Goal: Connect with others: Connect with others

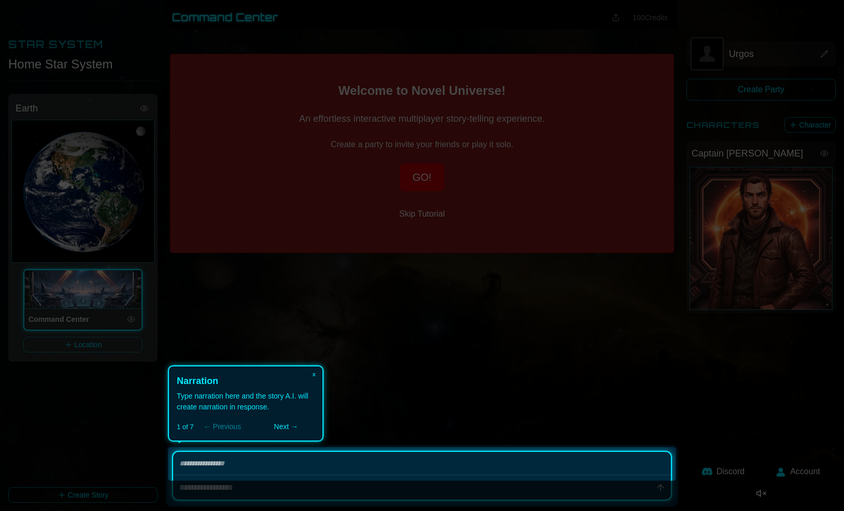
click at [286, 428] on button "Next →" at bounding box center [286, 427] width 58 height 12
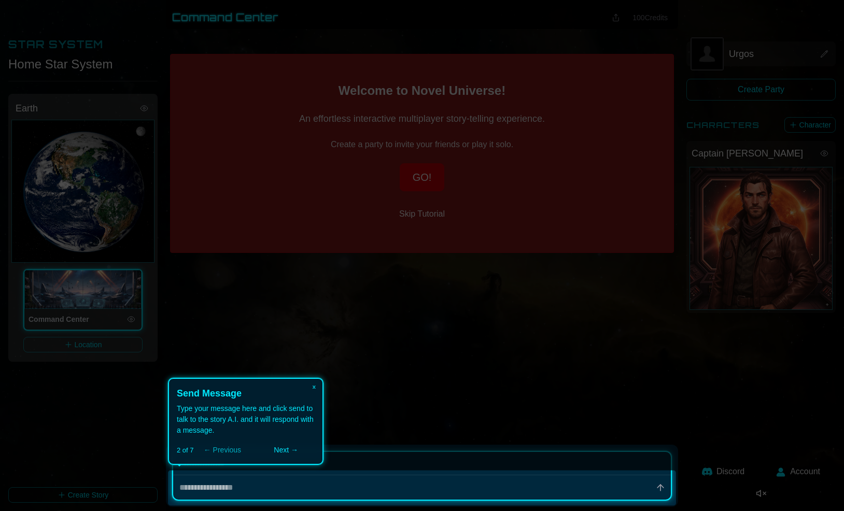
click at [289, 451] on button "Next →" at bounding box center [286, 450] width 58 height 12
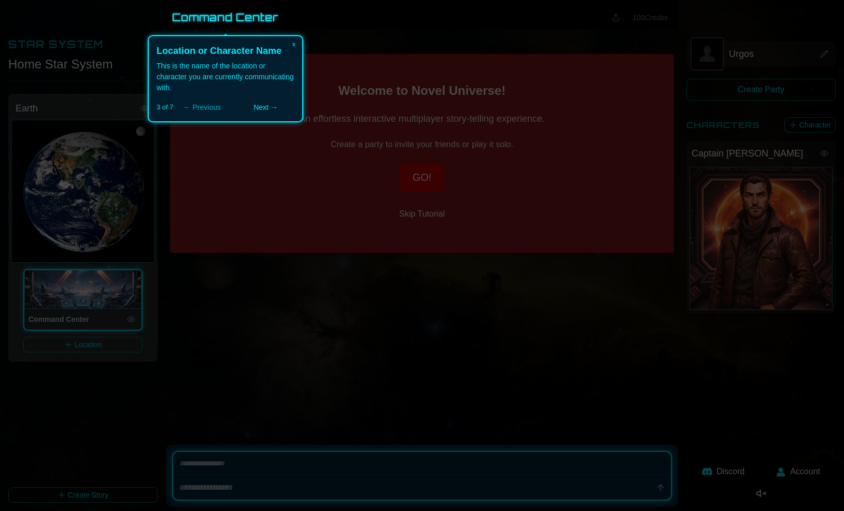
click at [271, 108] on button "Next →" at bounding box center [266, 107] width 58 height 12
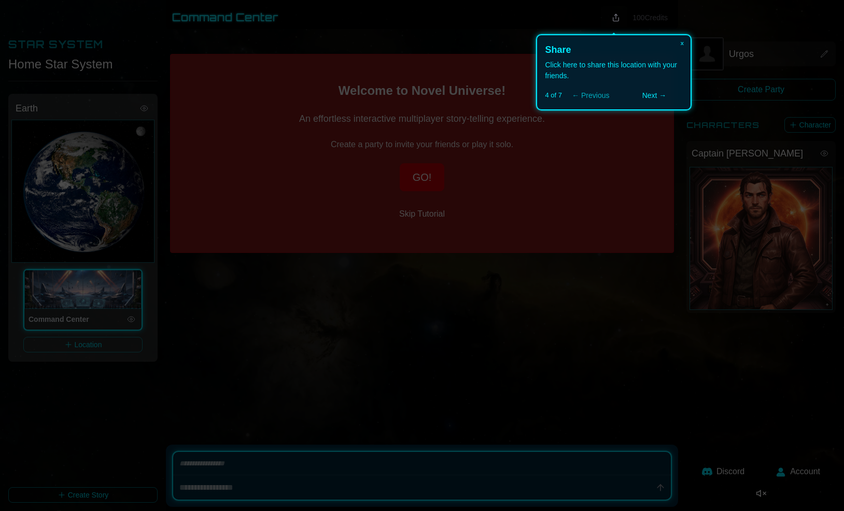
click at [645, 98] on button "Next →" at bounding box center [655, 95] width 58 height 12
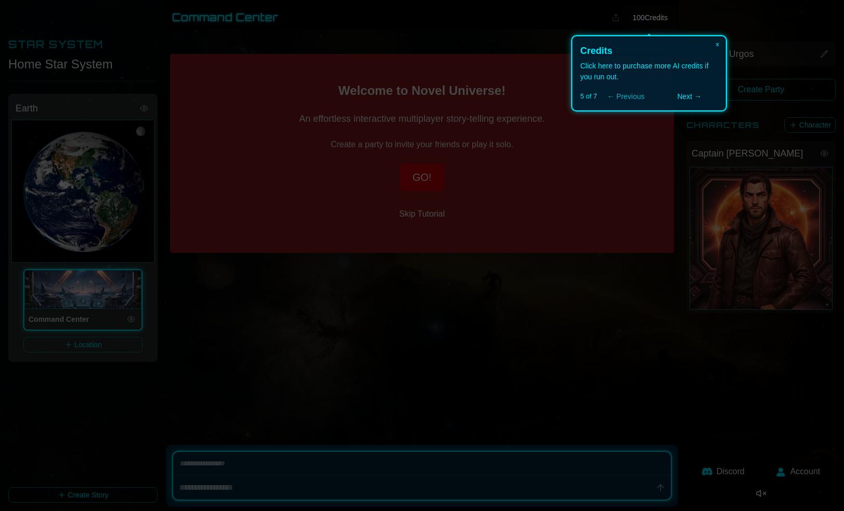
click at [692, 98] on button "Next →" at bounding box center [690, 96] width 58 height 12
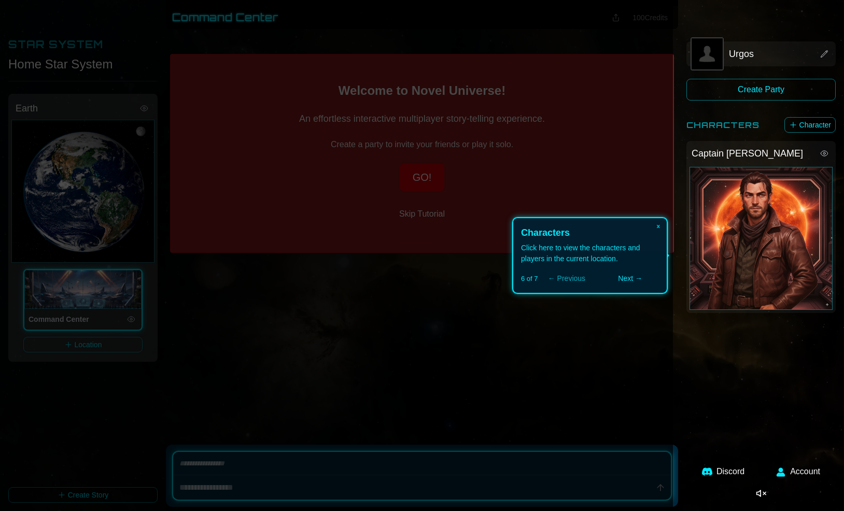
click at [632, 275] on button "Next →" at bounding box center [631, 278] width 58 height 12
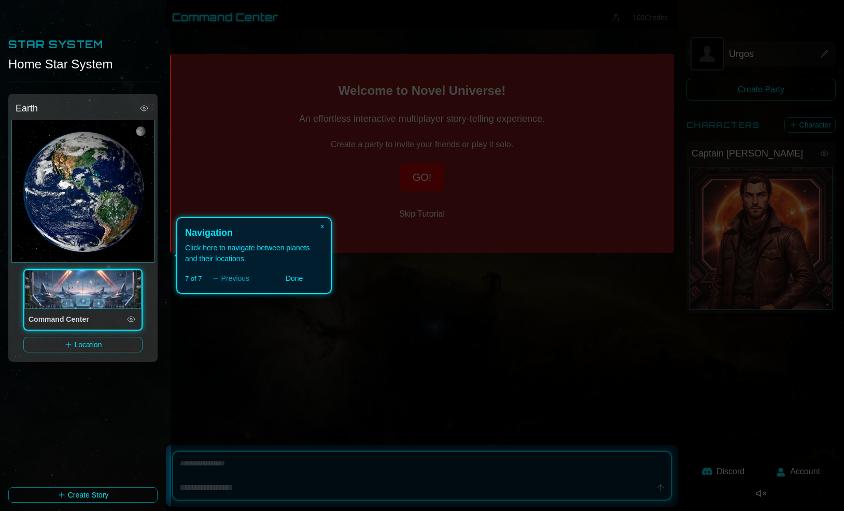
click at [298, 280] on button "Done" at bounding box center [295, 278] width 58 height 12
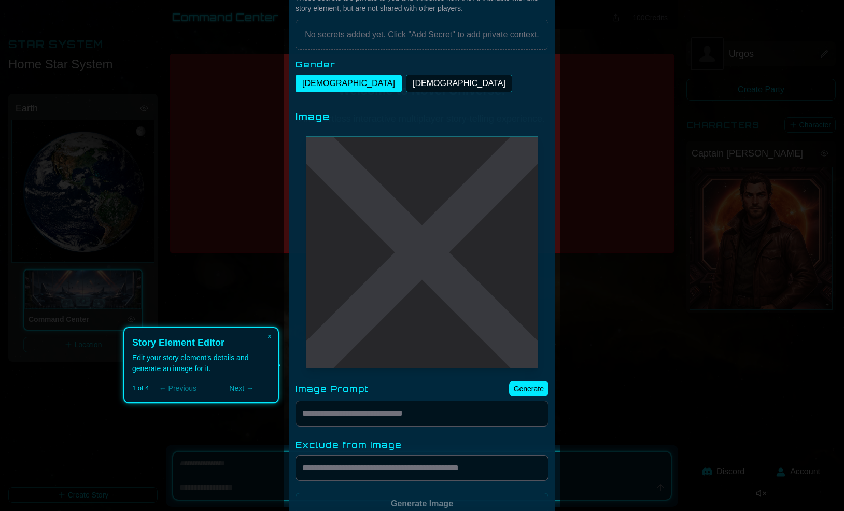
scroll to position [236, 0]
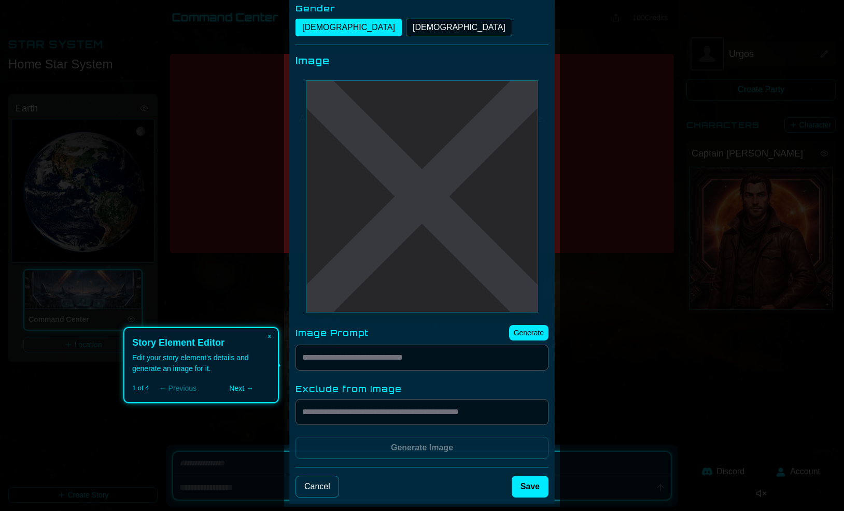
click at [237, 391] on button "Next →" at bounding box center [242, 388] width 58 height 12
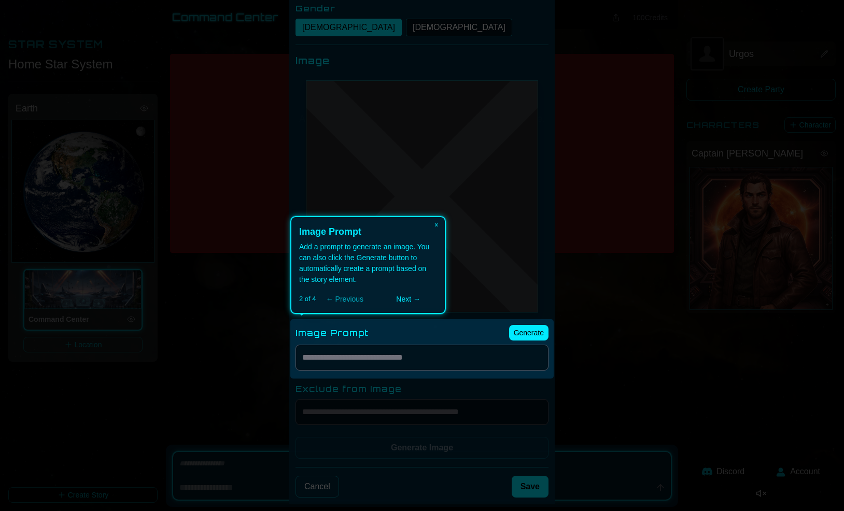
click at [408, 300] on button "Next →" at bounding box center [409, 299] width 58 height 12
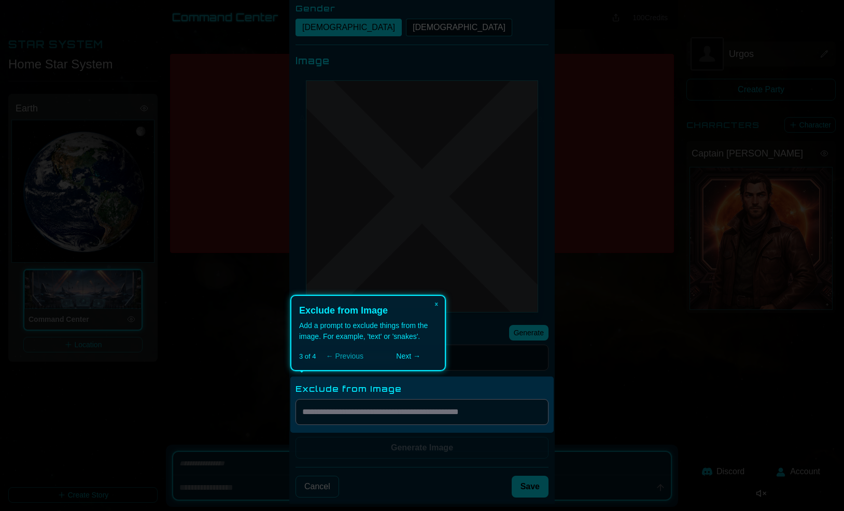
click at [415, 356] on button "Next →" at bounding box center [409, 356] width 58 height 12
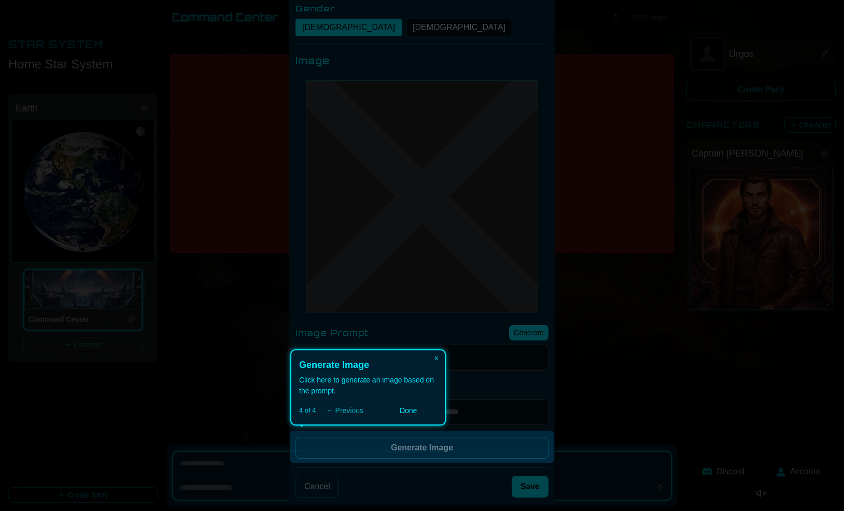
click at [416, 413] on button "Done" at bounding box center [409, 410] width 58 height 12
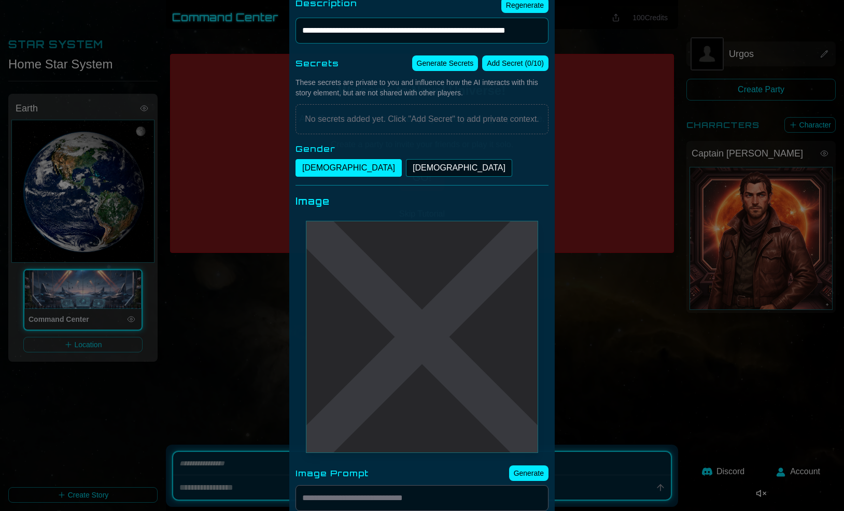
scroll to position [0, 0]
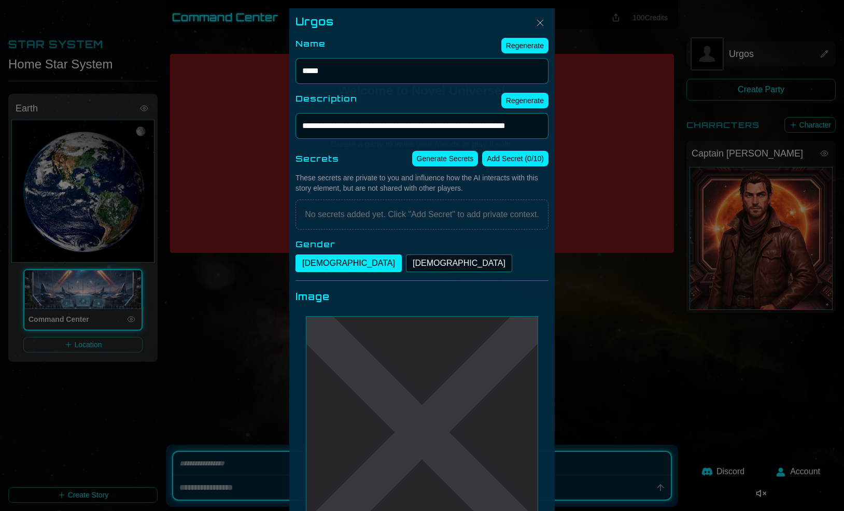
click at [702, 433] on div at bounding box center [422, 255] width 844 height 511
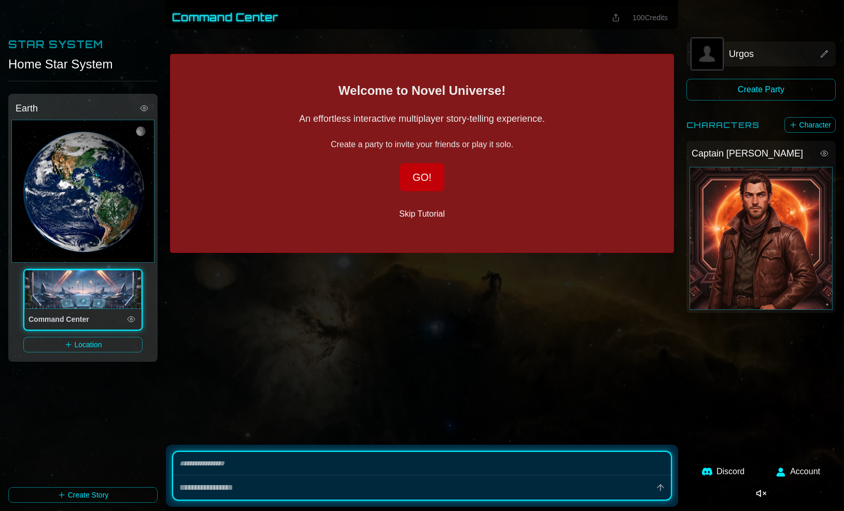
click at [751, 88] on button "Create Party" at bounding box center [761, 90] width 149 height 22
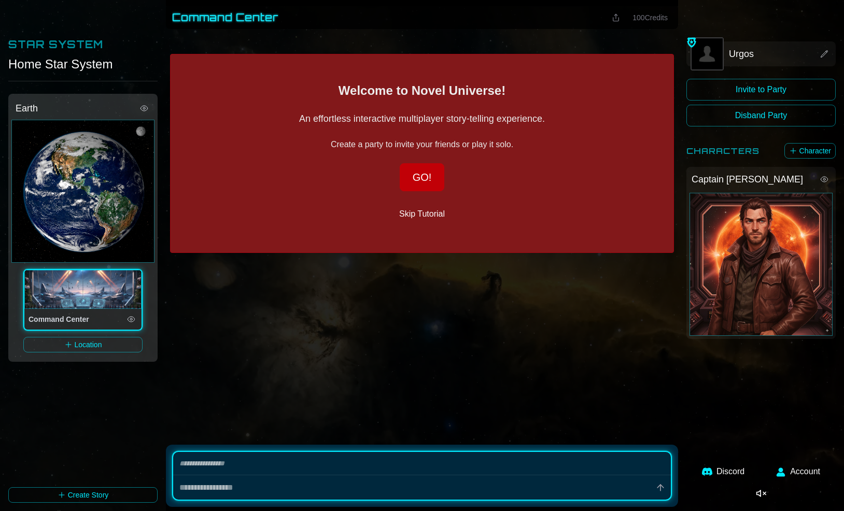
click at [715, 93] on button "Invite to Party" at bounding box center [761, 90] width 149 height 22
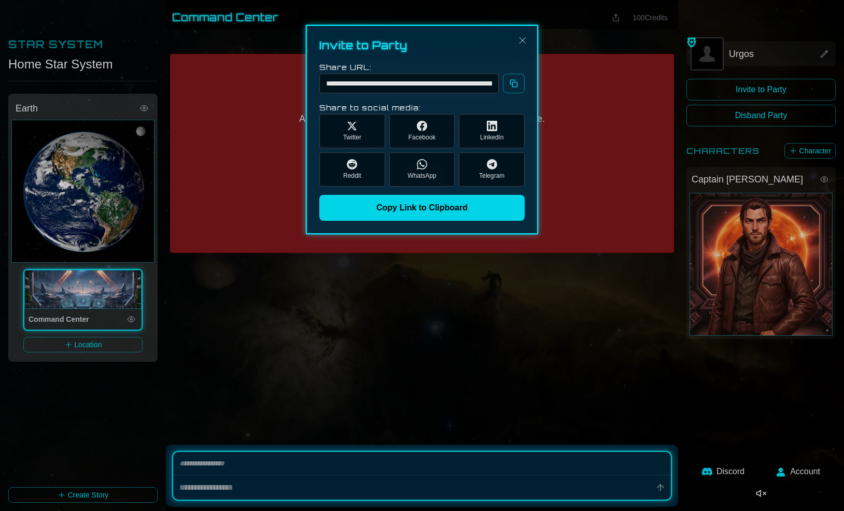
click at [462, 208] on button "Copy Link to Clipboard" at bounding box center [421, 208] width 205 height 26
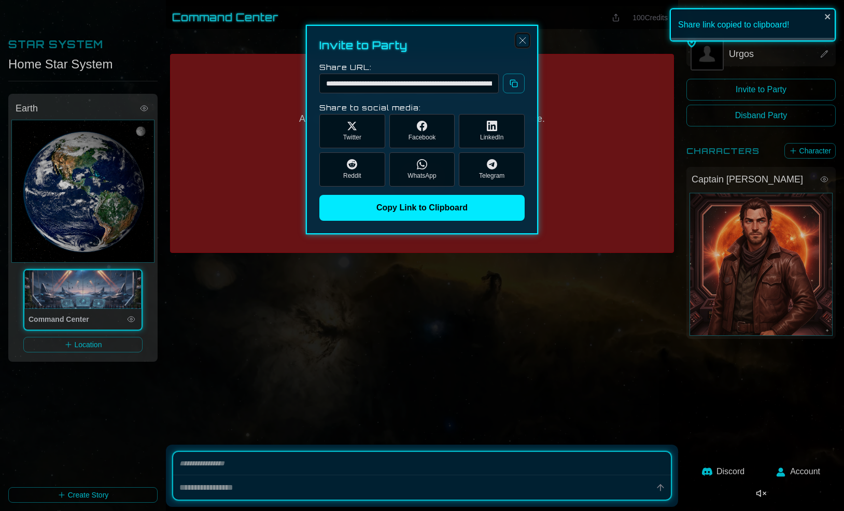
click at [526, 44] on img "Close" at bounding box center [522, 40] width 12 height 12
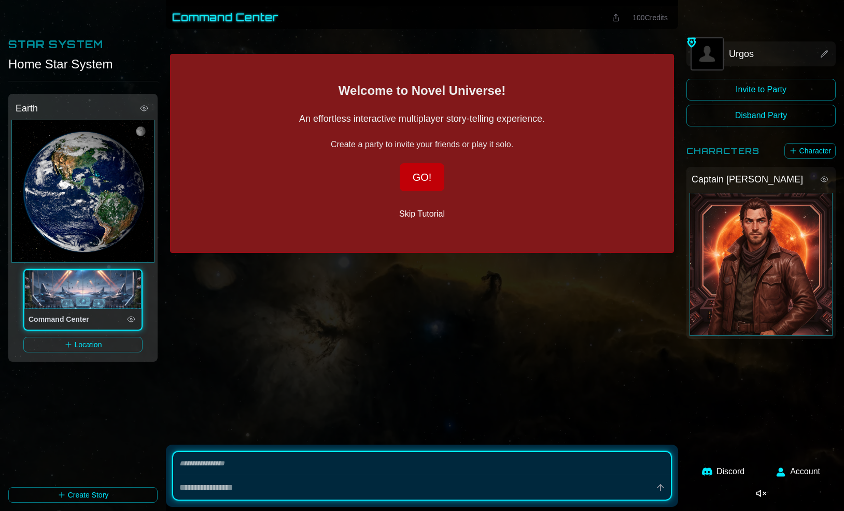
type textarea "*"
